Goal: Task Accomplishment & Management: Complete application form

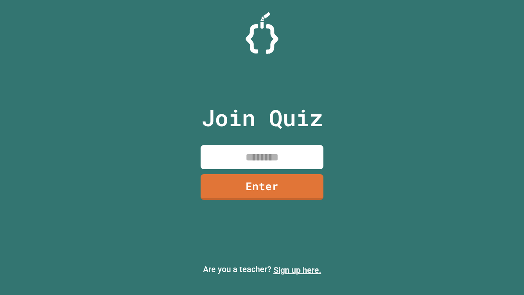
click at [297, 270] on link "Sign up here." at bounding box center [297, 270] width 48 height 10
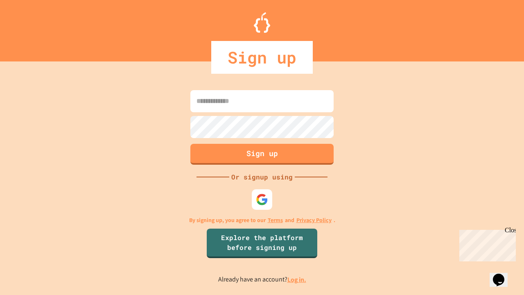
click at [297, 279] on link "Log in." at bounding box center [296, 279] width 19 height 9
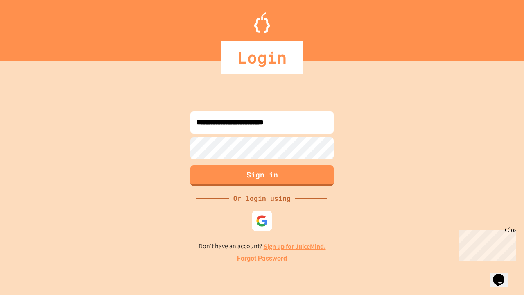
type input "**********"
